Goal: Transaction & Acquisition: Book appointment/travel/reservation

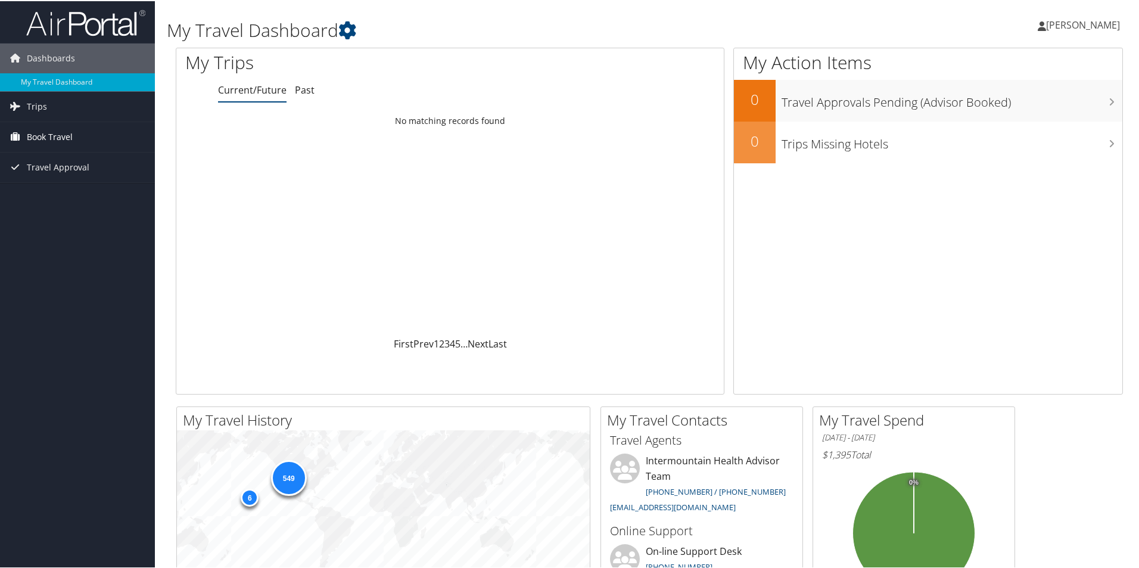
click at [48, 130] on span "Book Travel" at bounding box center [50, 136] width 46 height 30
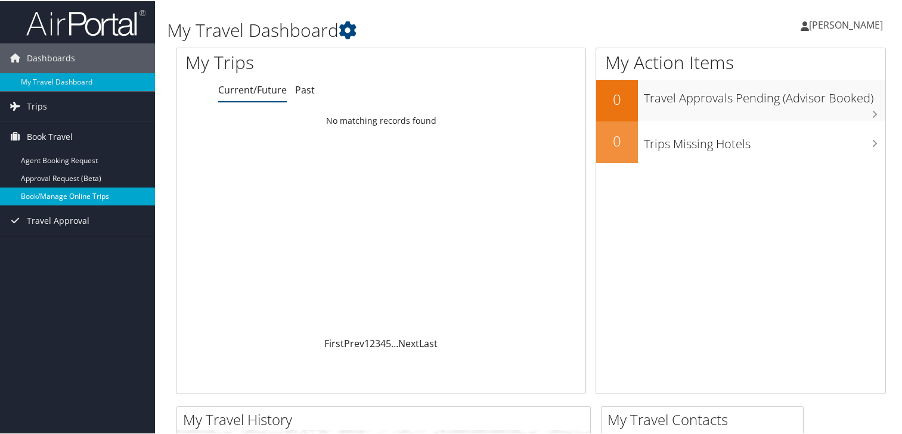
click at [42, 193] on link "Book/Manage Online Trips" at bounding box center [77, 196] width 155 height 18
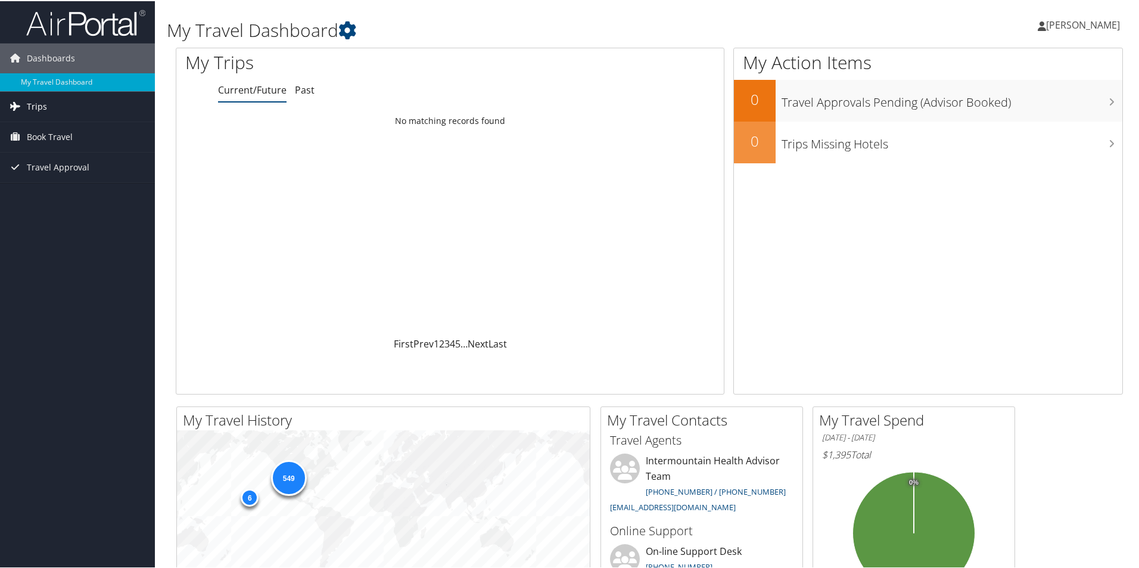
click at [36, 104] on span "Trips" at bounding box center [37, 106] width 20 height 30
click at [58, 187] on span "Book Travel" at bounding box center [50, 190] width 46 height 30
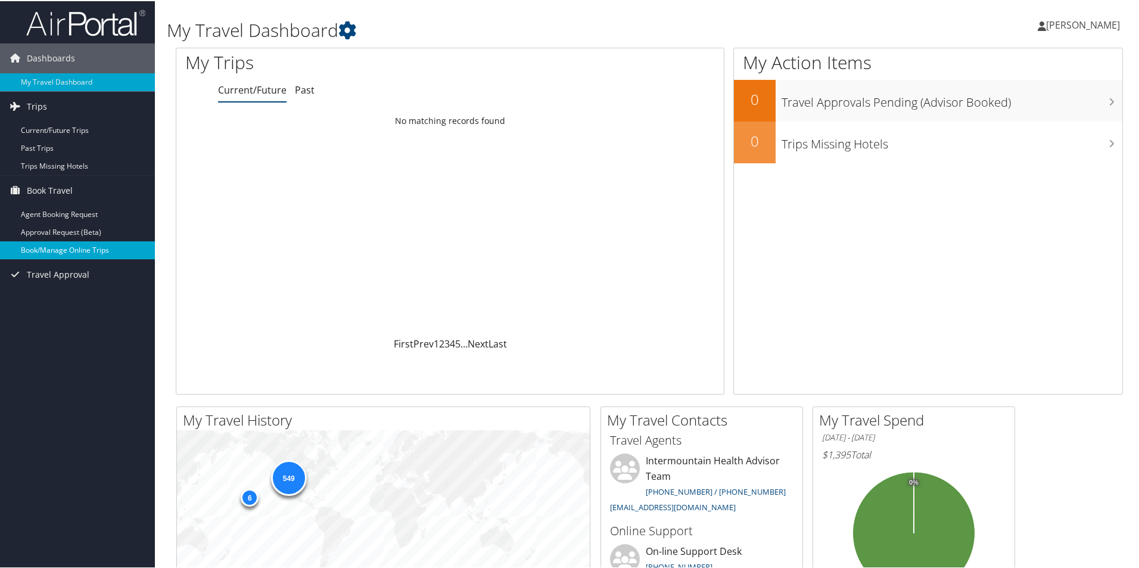
click at [69, 250] on link "Book/Manage Online Trips" at bounding box center [77, 249] width 155 height 18
